Goal: Register for event/course

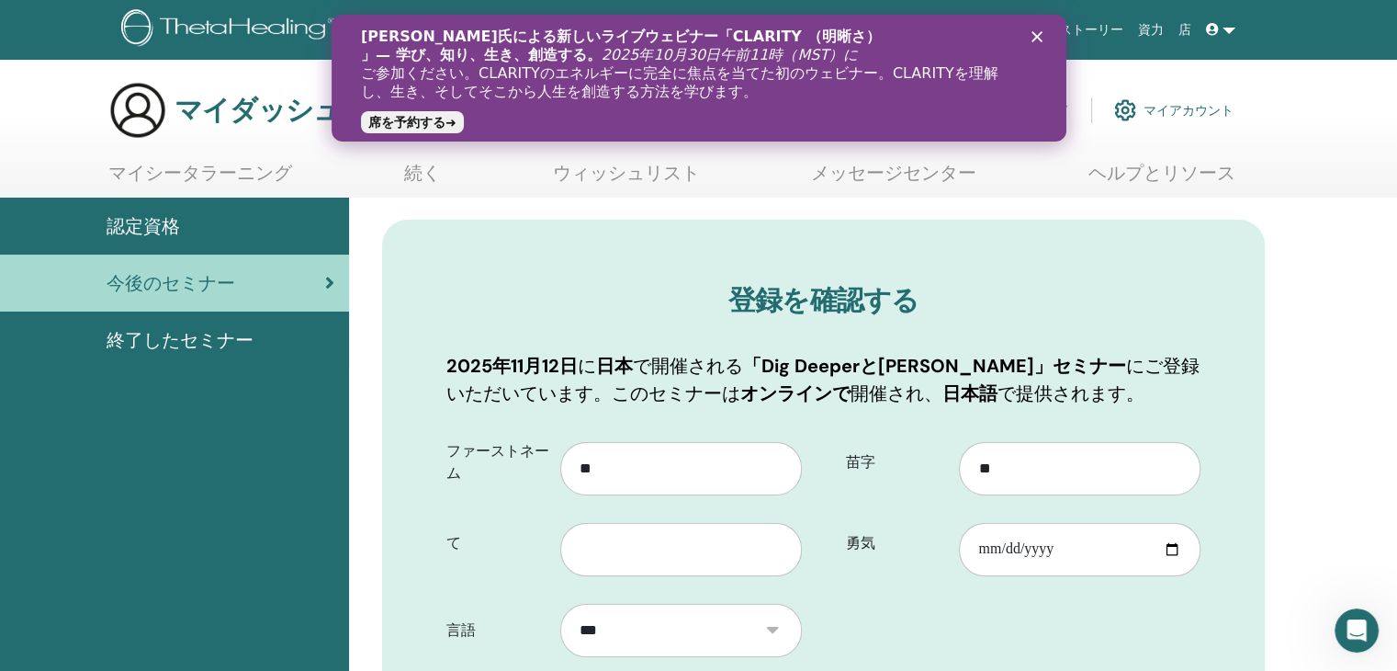
click at [1033, 40] on polygon "クローズ" at bounding box center [1036, 36] width 11 height 11
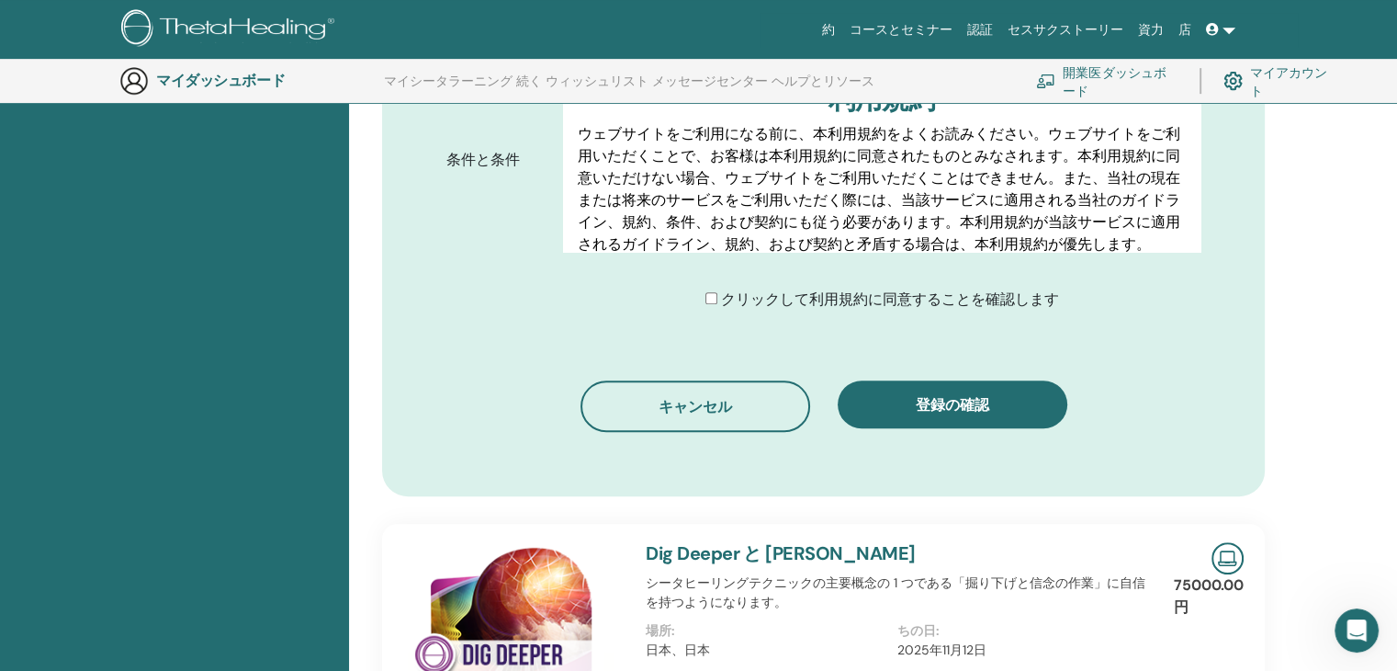
scroll to position [1011, 0]
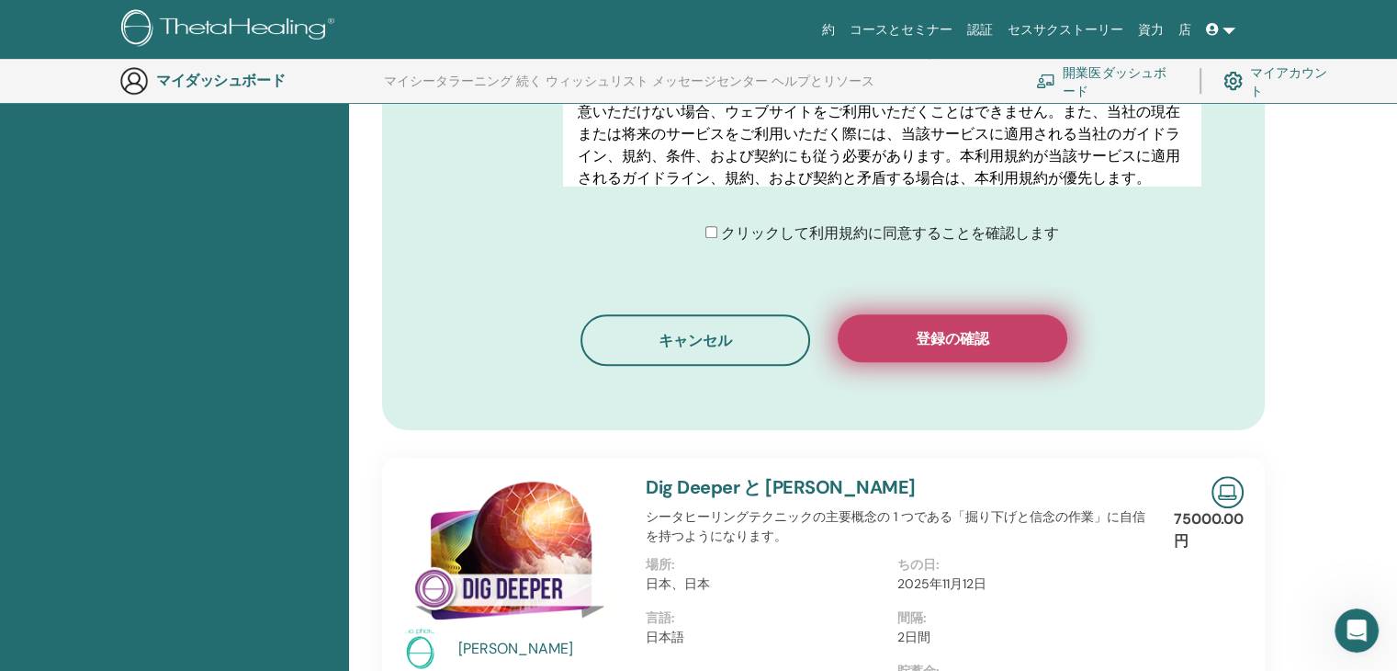
click at [942, 345] on font "登録の確認" at bounding box center [953, 338] width 74 height 19
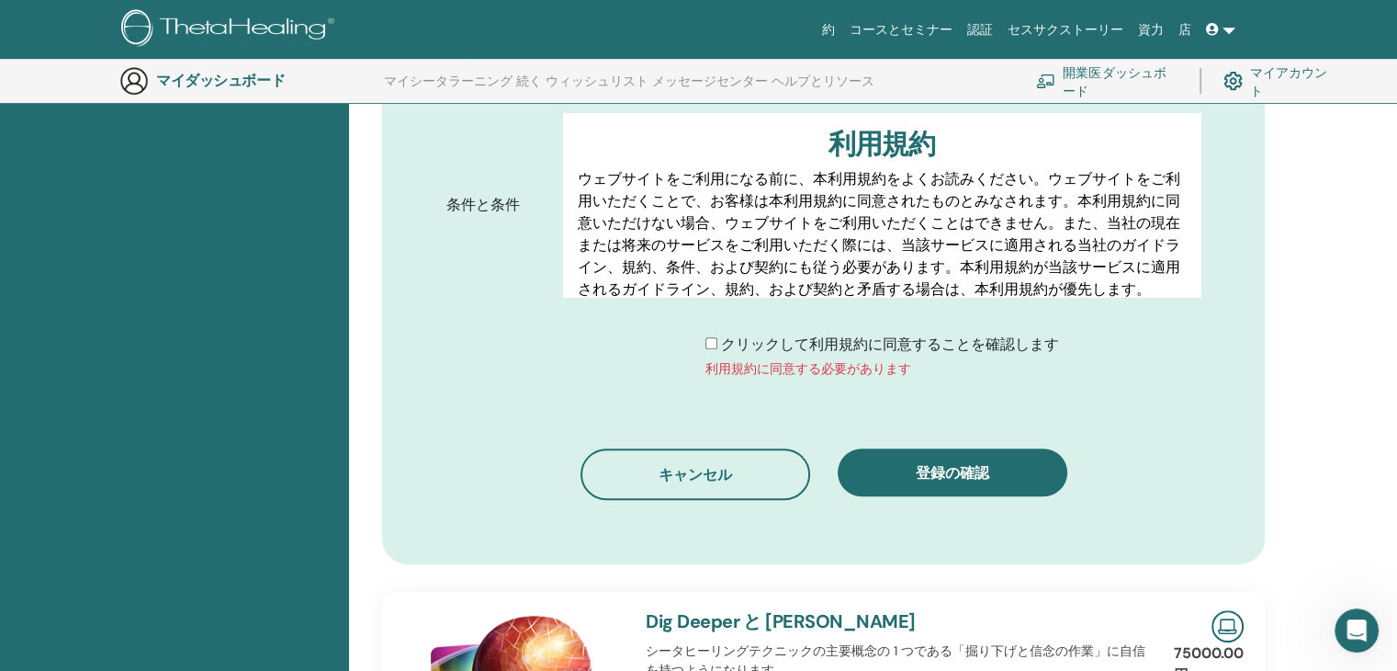
scroll to position [919, 0]
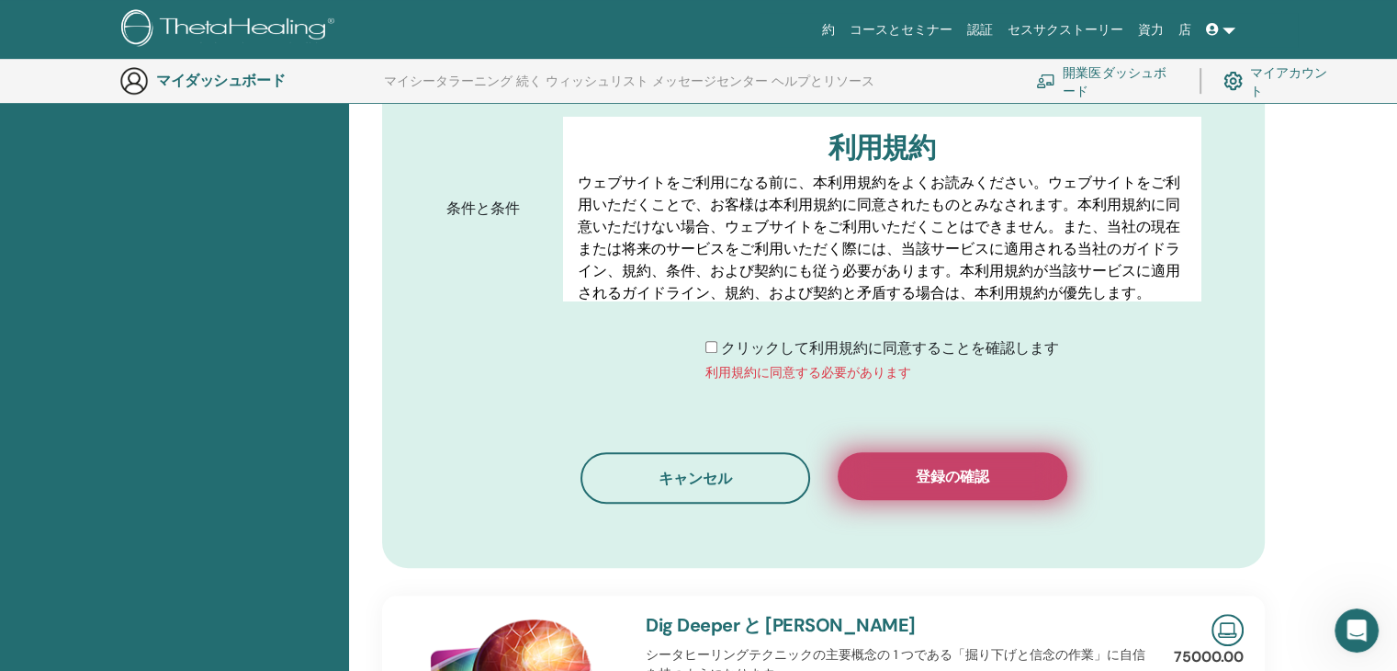
click at [922, 487] on button "登録の確認" at bounding box center [953, 476] width 230 height 48
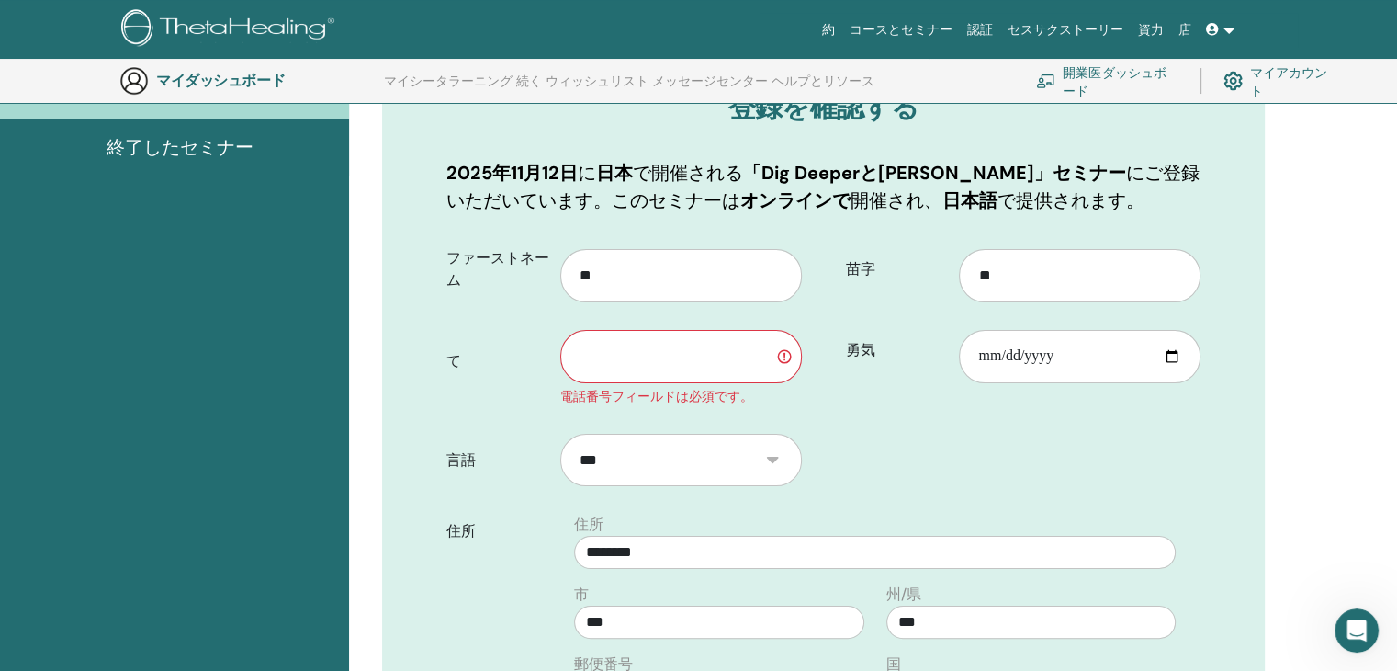
scroll to position [228, 0]
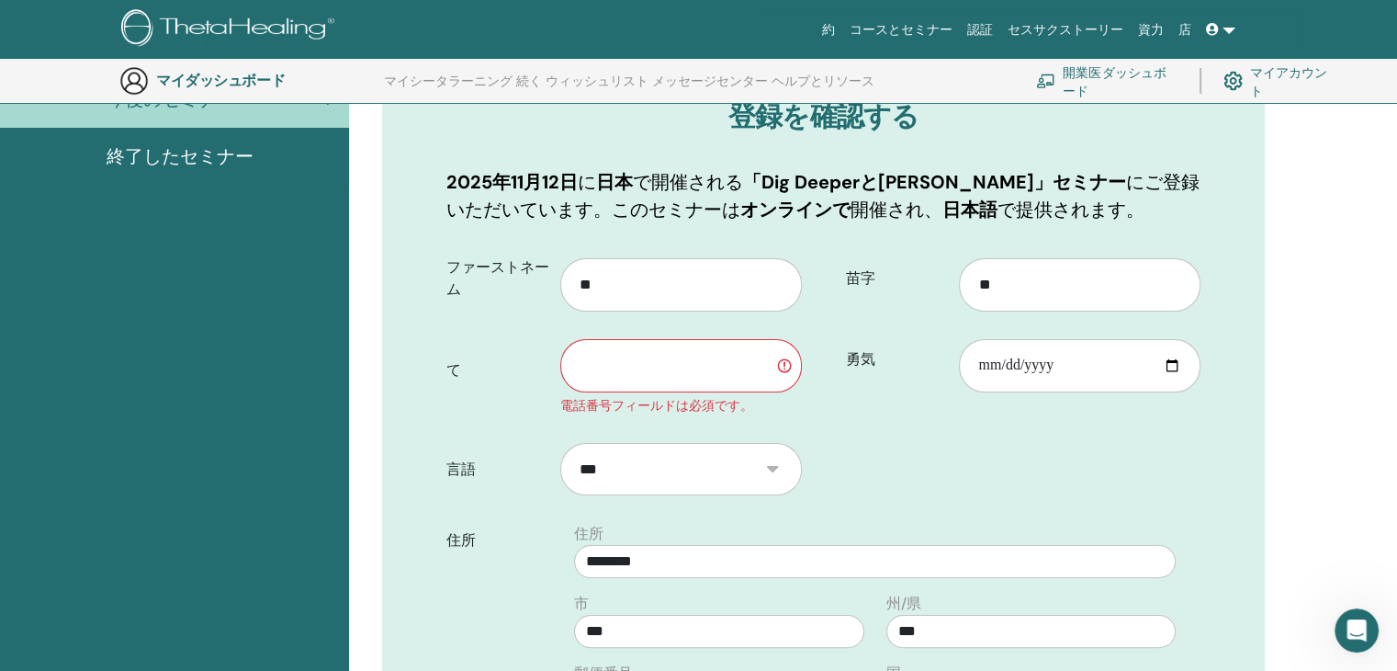
click at [660, 358] on input "text" at bounding box center [681, 365] width 242 height 53
type input "**********"
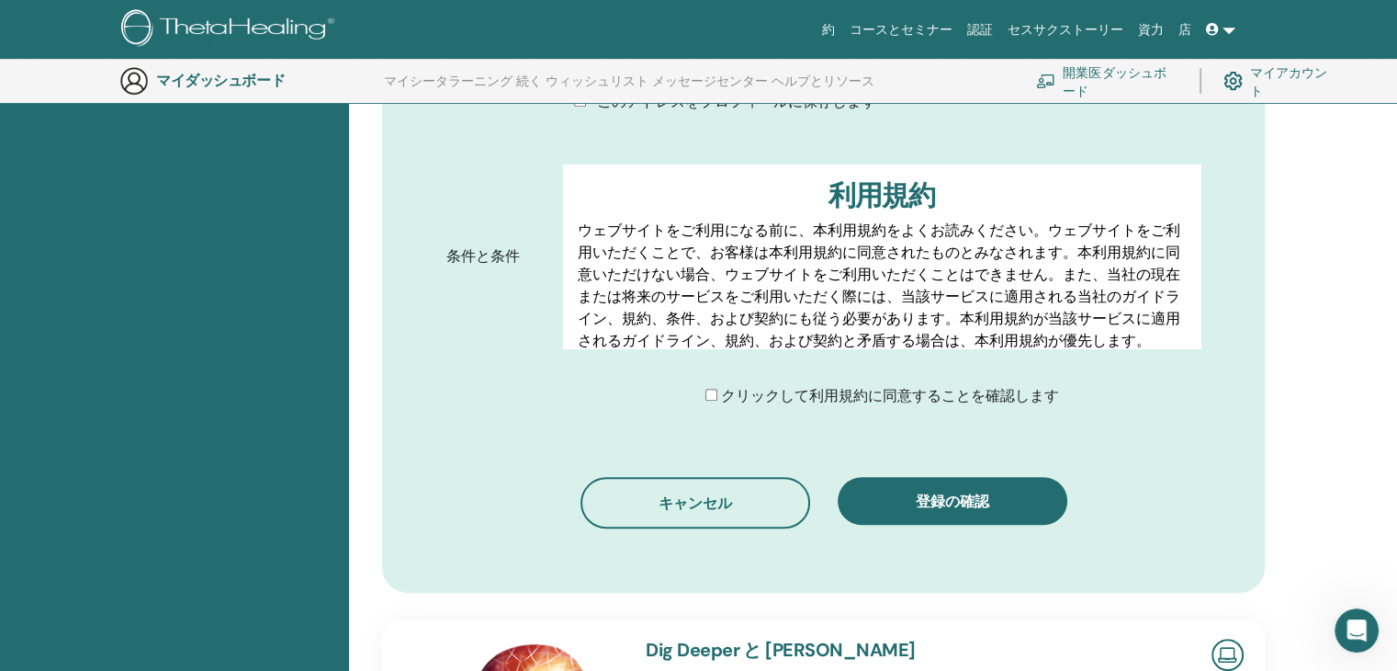
scroll to position [911, 0]
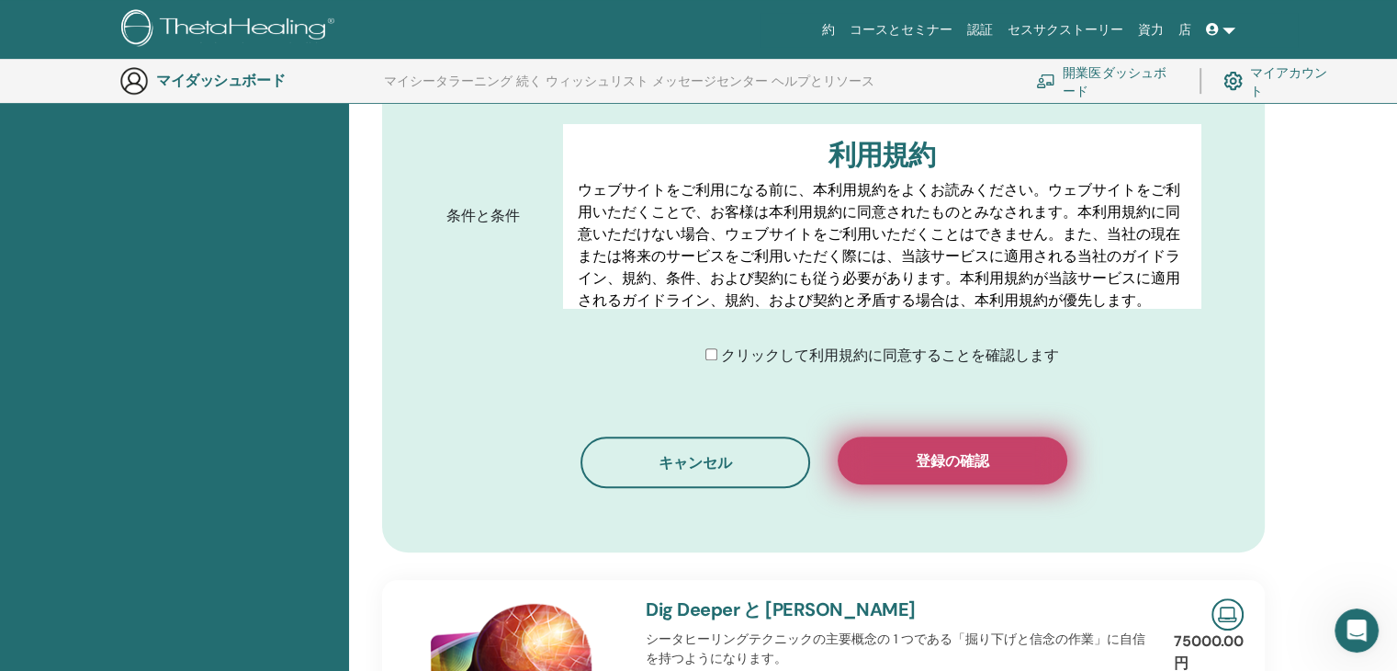
click at [966, 453] on font "登録の確認" at bounding box center [953, 460] width 74 height 19
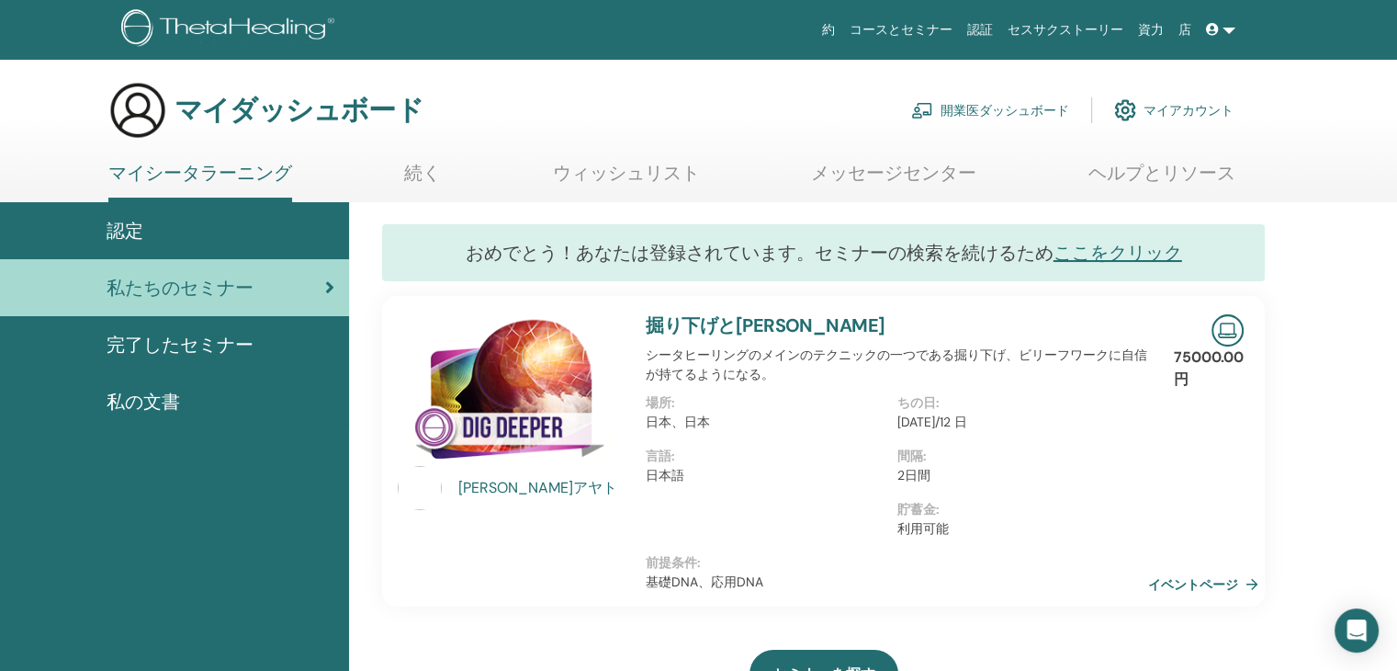
click at [187, 345] on font "完了したセミナー" at bounding box center [180, 345] width 147 height 24
